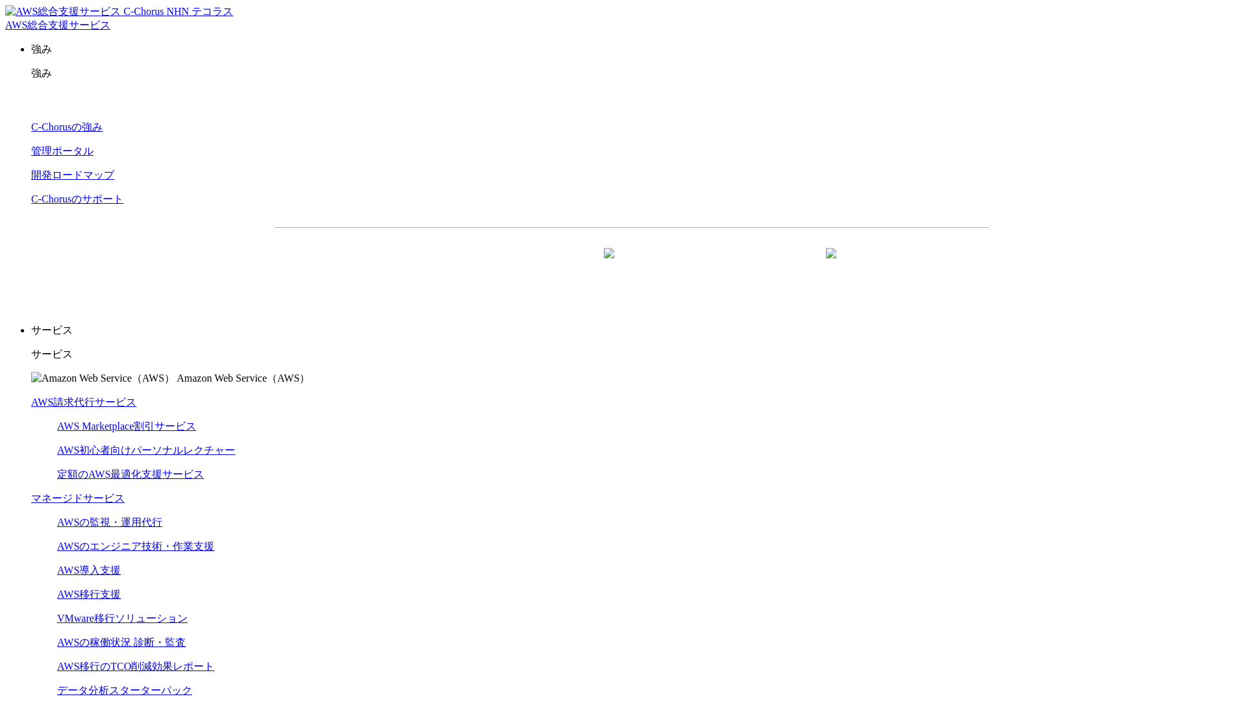
scroll to position [3427, 0]
